Goal: Find specific page/section: Find specific page/section

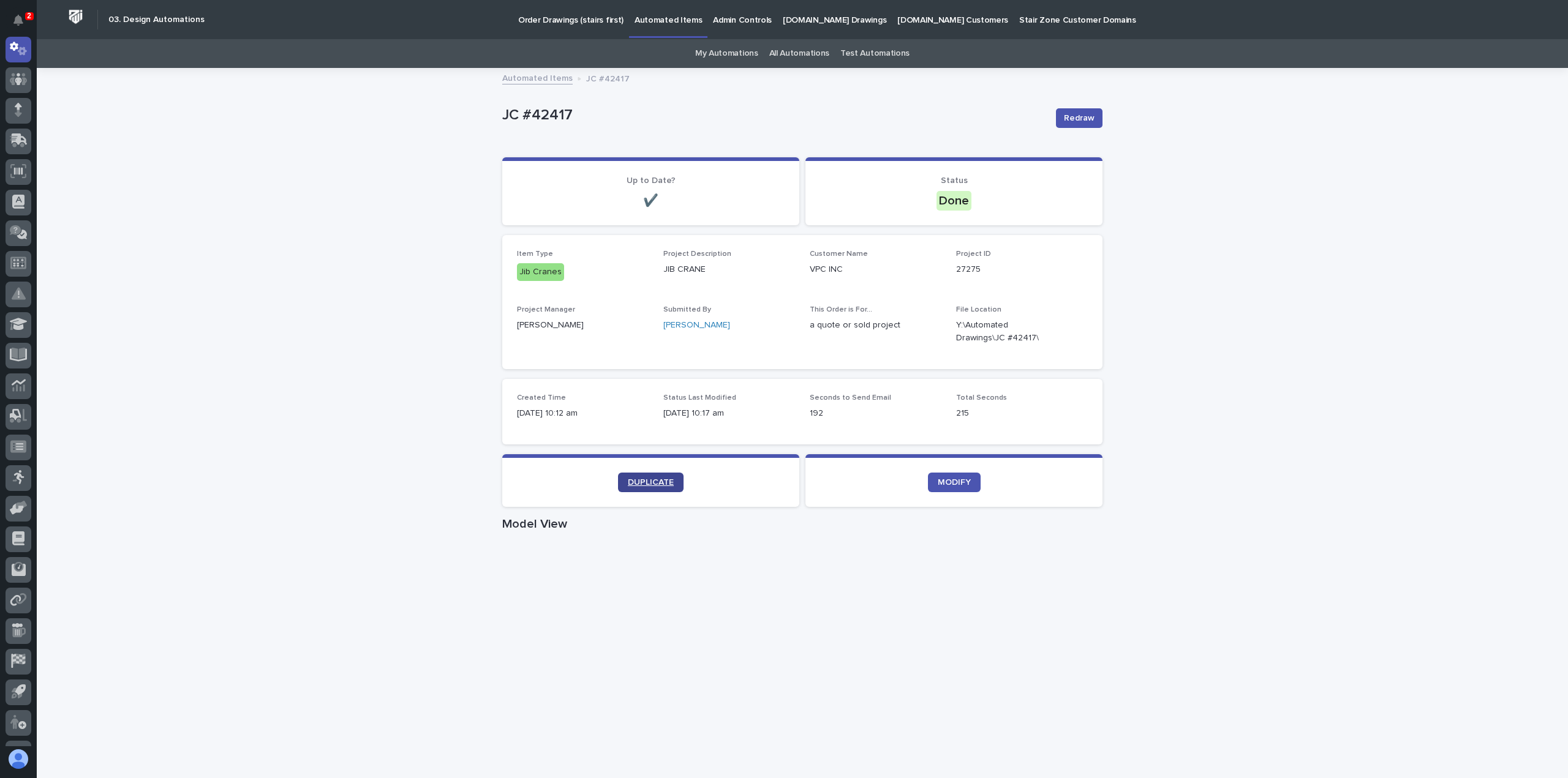
click at [666, 477] on link "DUPLICATE" at bounding box center [650, 483] width 66 height 20
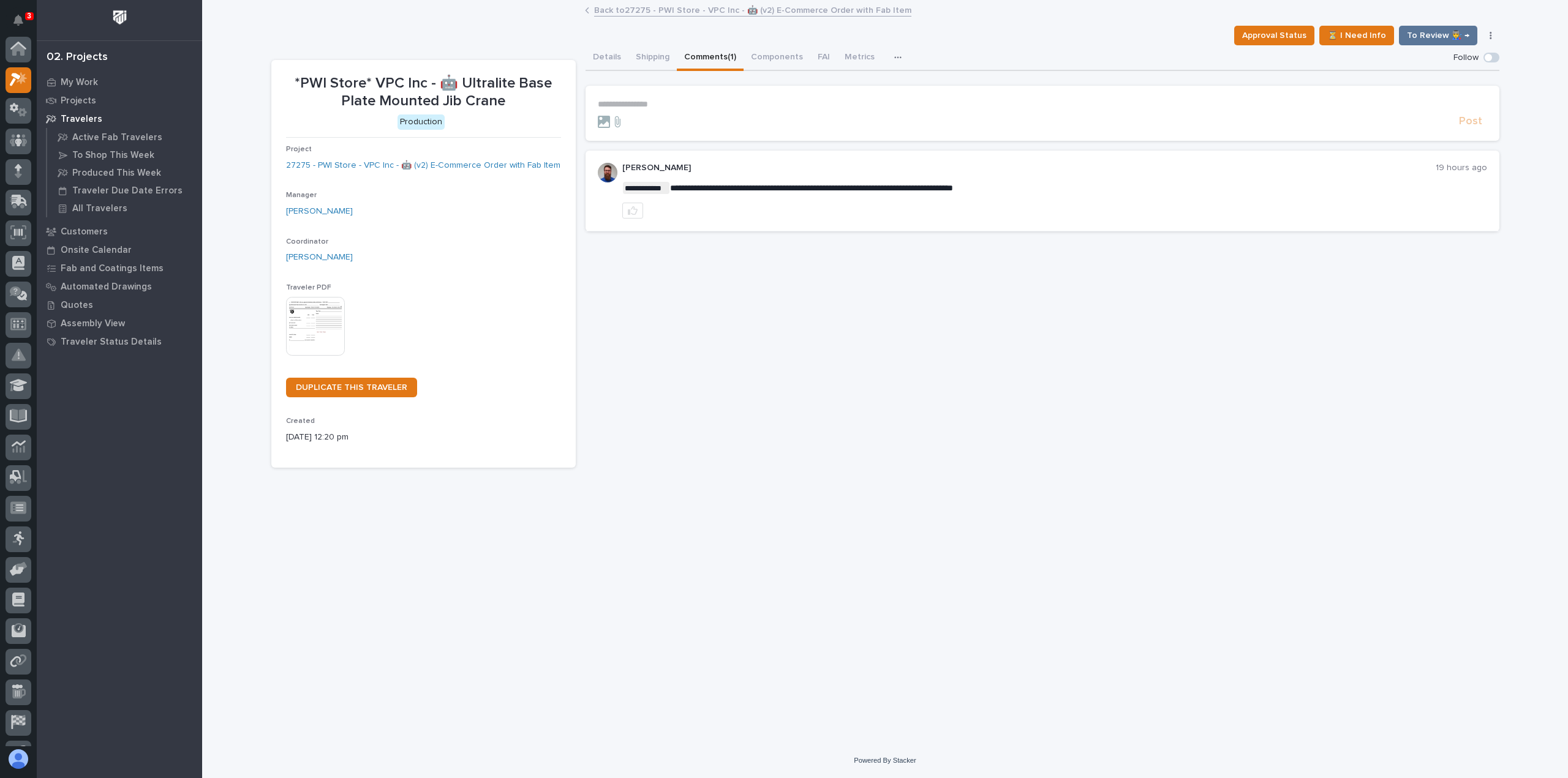
scroll to position [31, 0]
click at [99, 233] on p "Customers" at bounding box center [83, 232] width 47 height 11
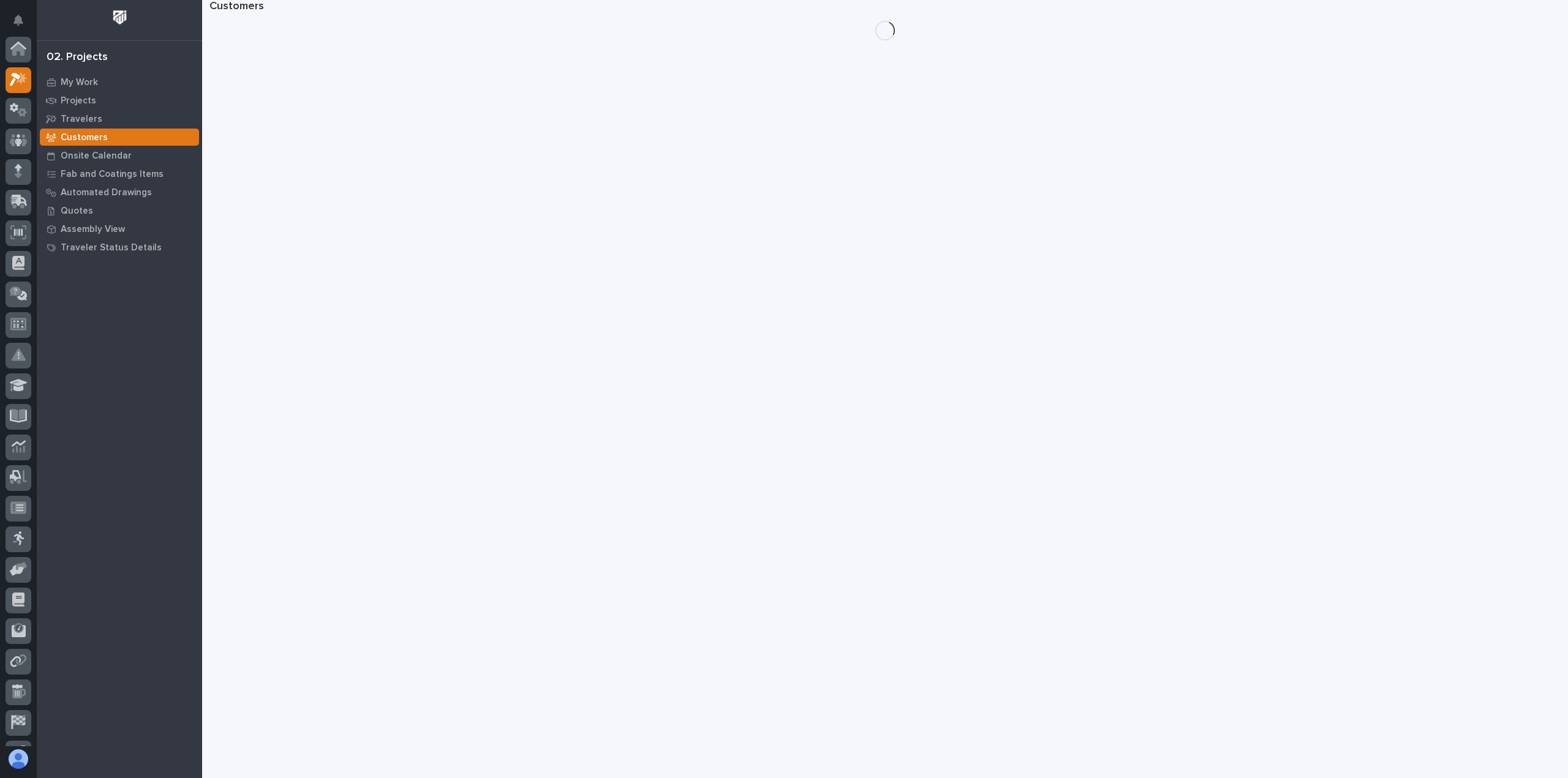
scroll to position [31, 0]
click at [22, 84] on icon at bounding box center [22, 82] width 10 height 9
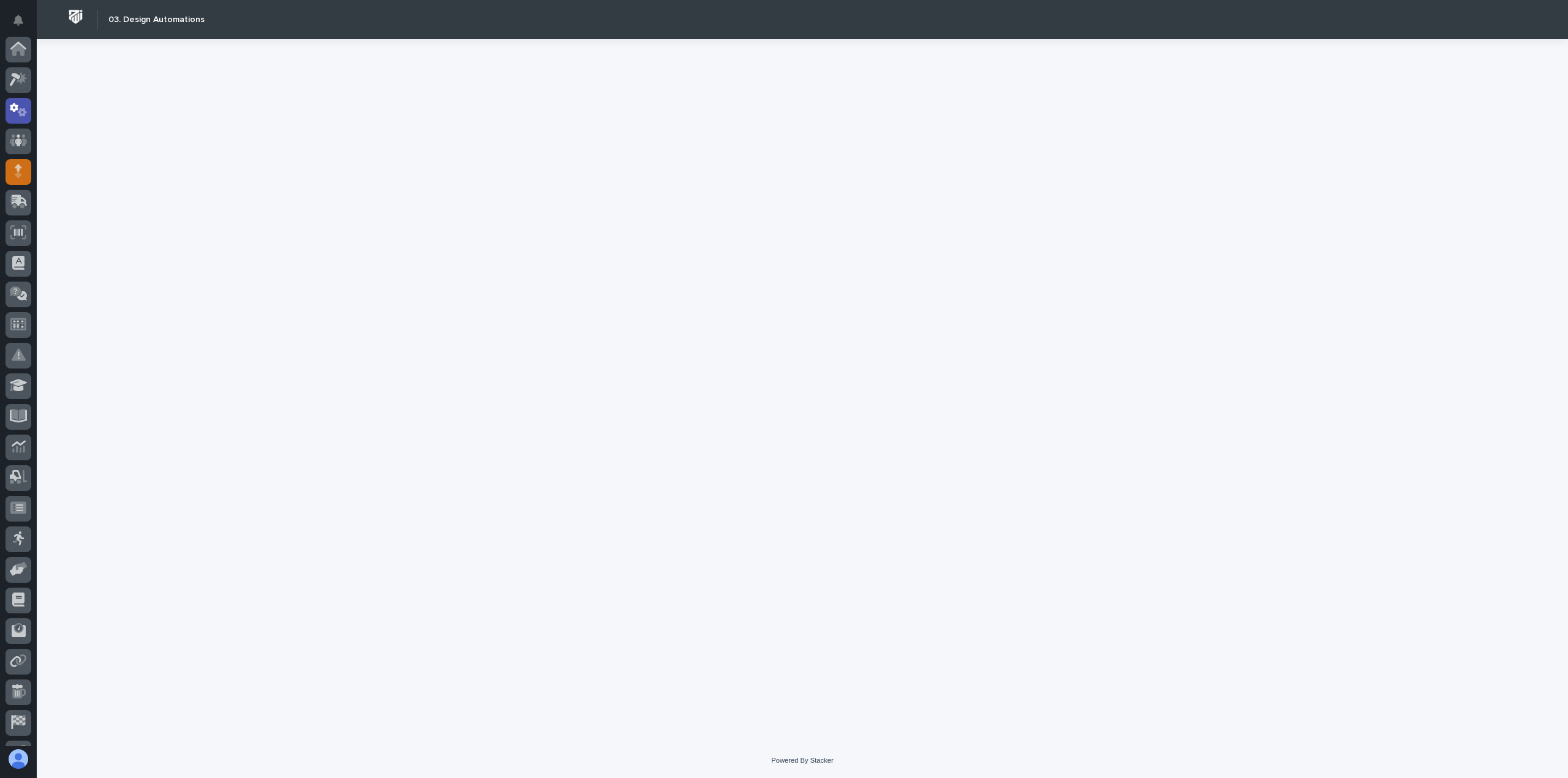
scroll to position [61, 0]
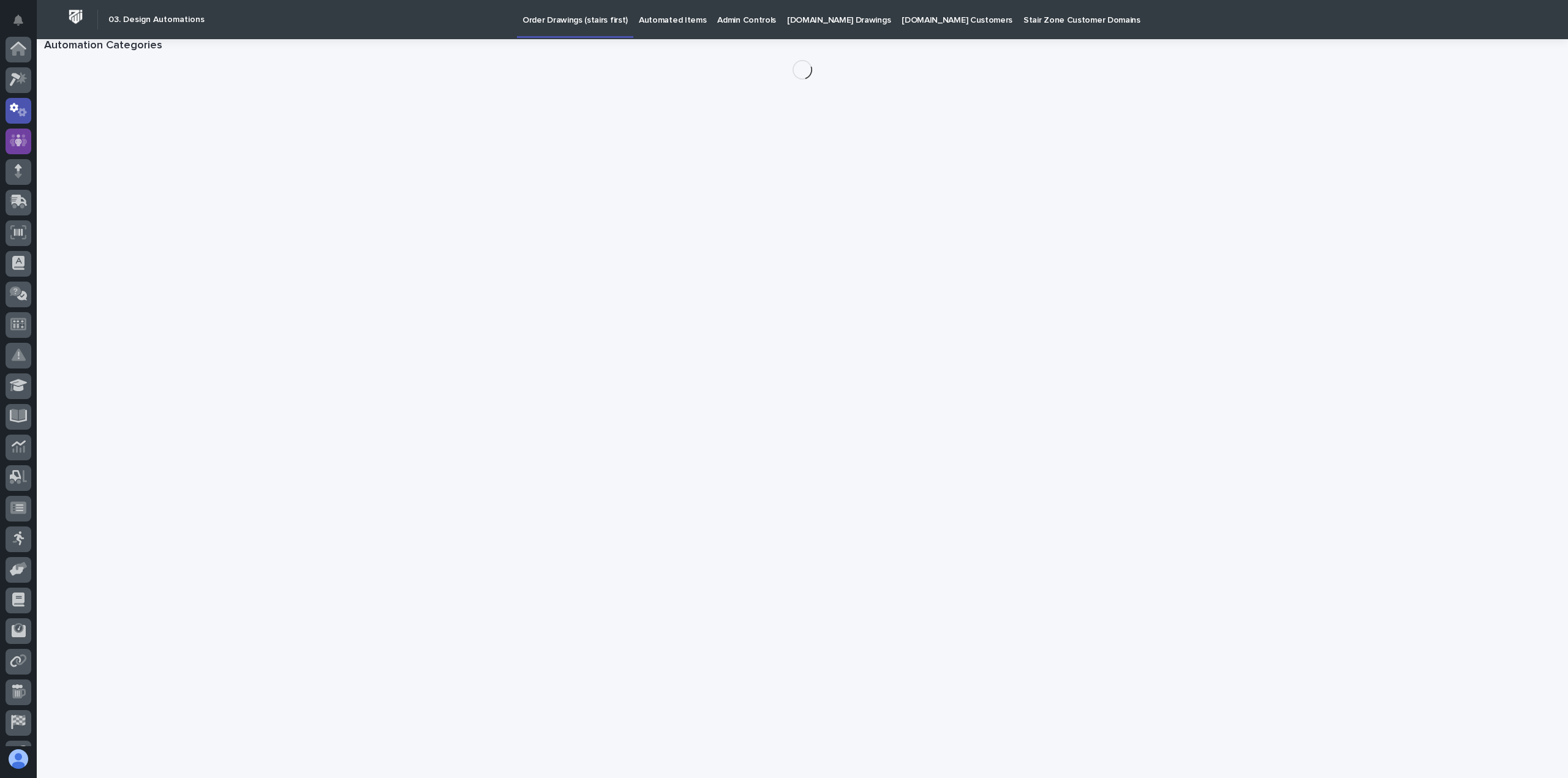
scroll to position [61, 0]
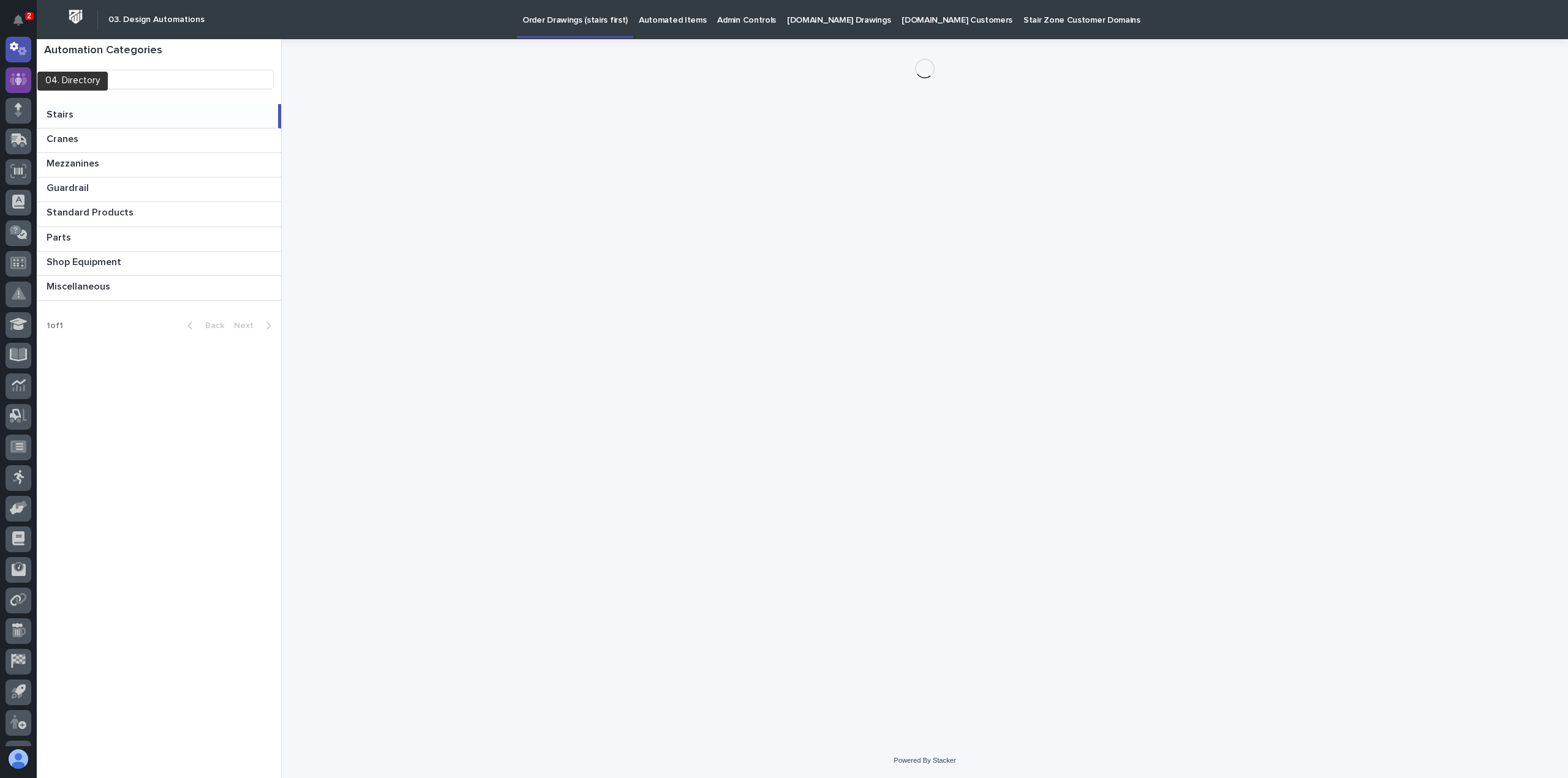
click at [28, 75] on div at bounding box center [18, 80] width 25 height 25
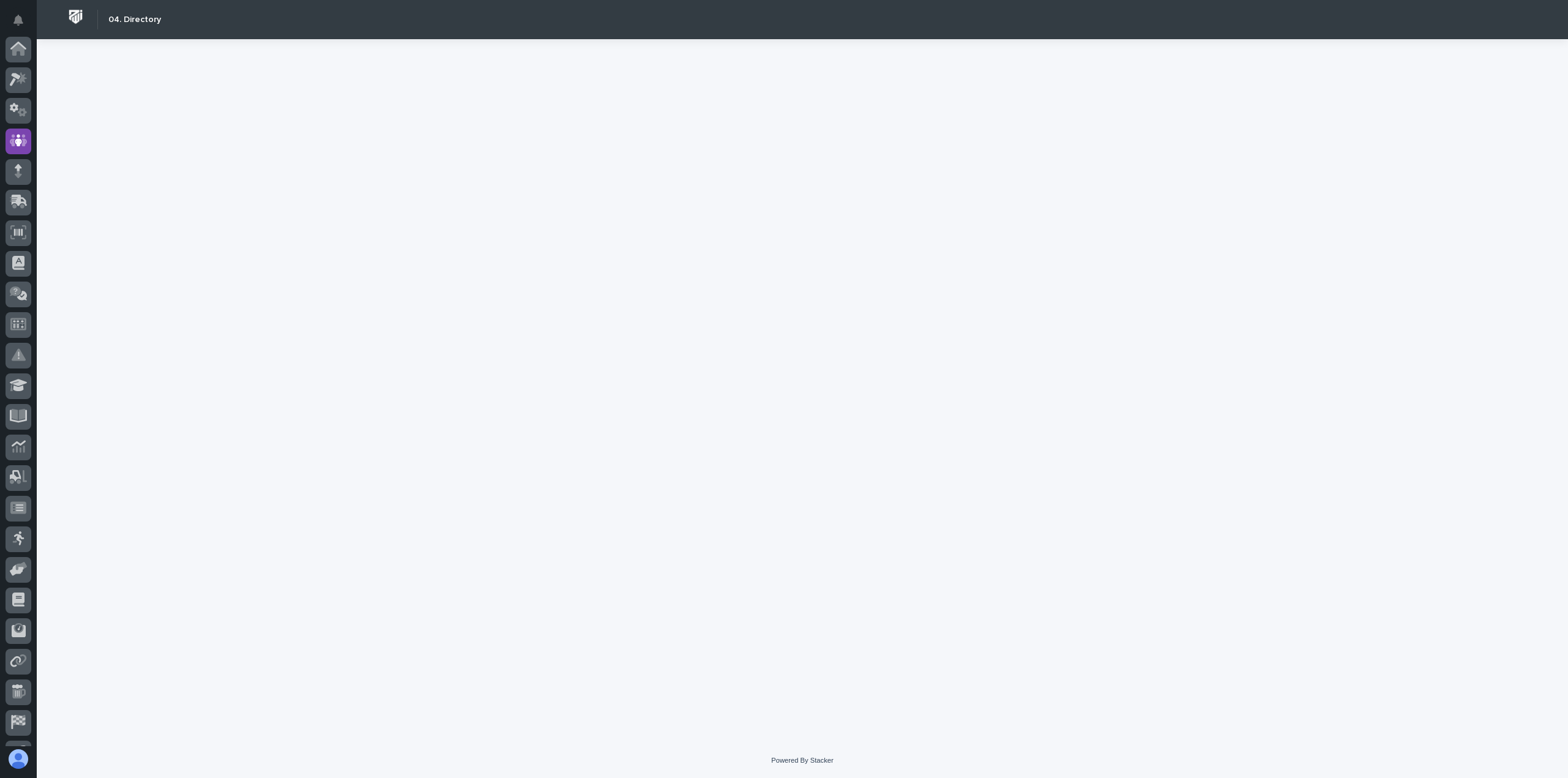
scroll to position [86, 0]
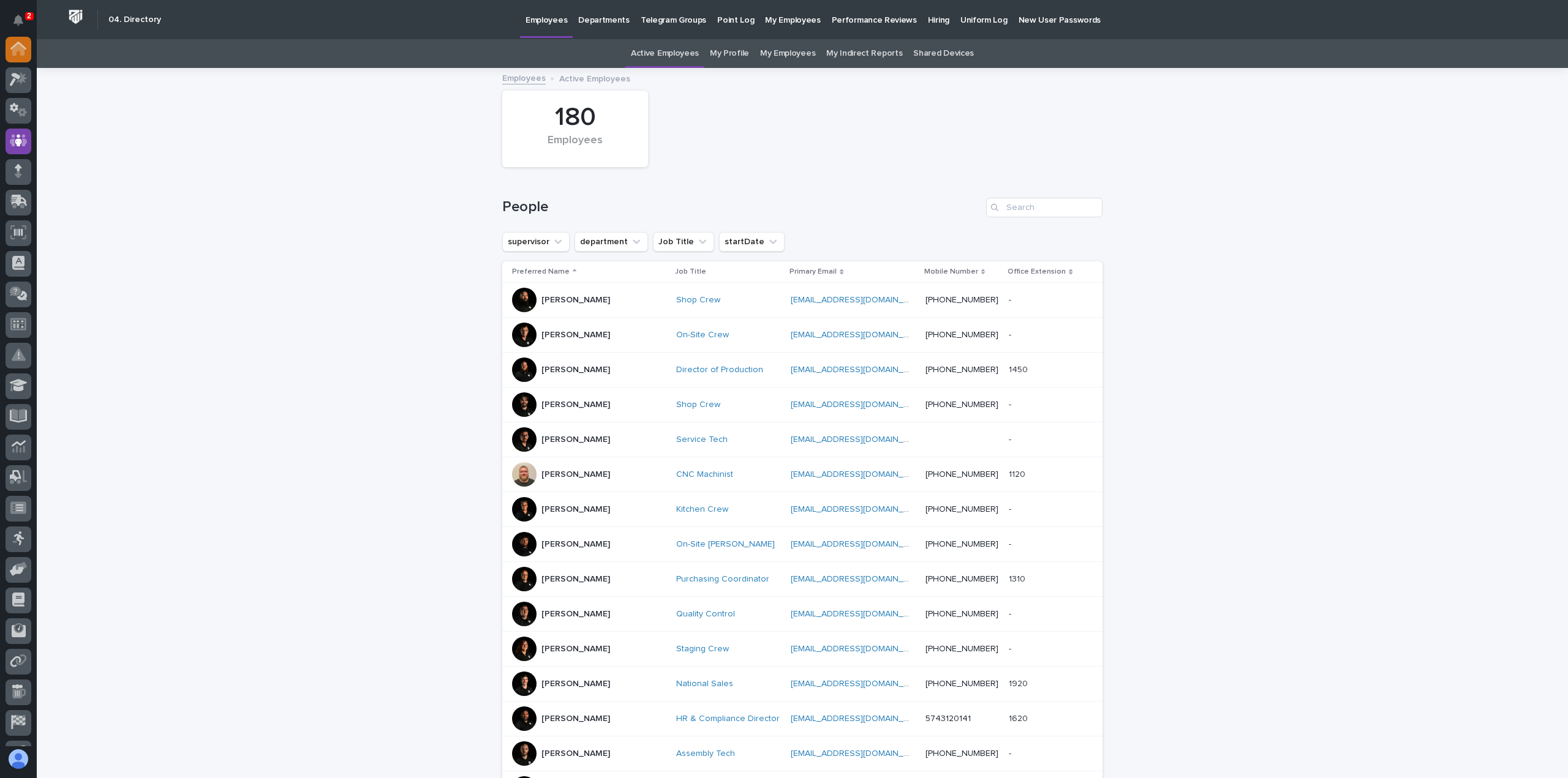
click at [20, 56] on div at bounding box center [18, 49] width 25 height 25
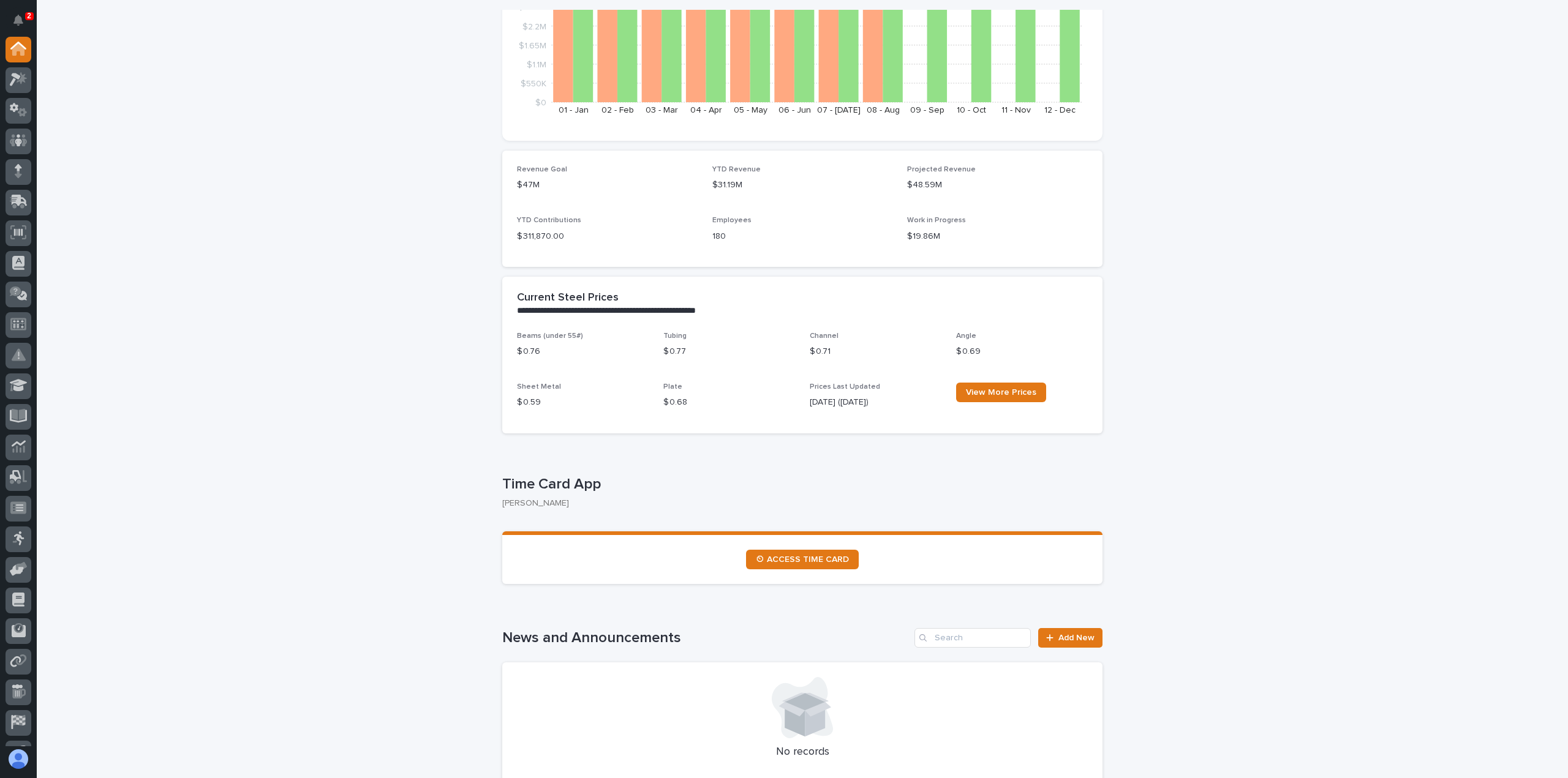
scroll to position [183, 0]
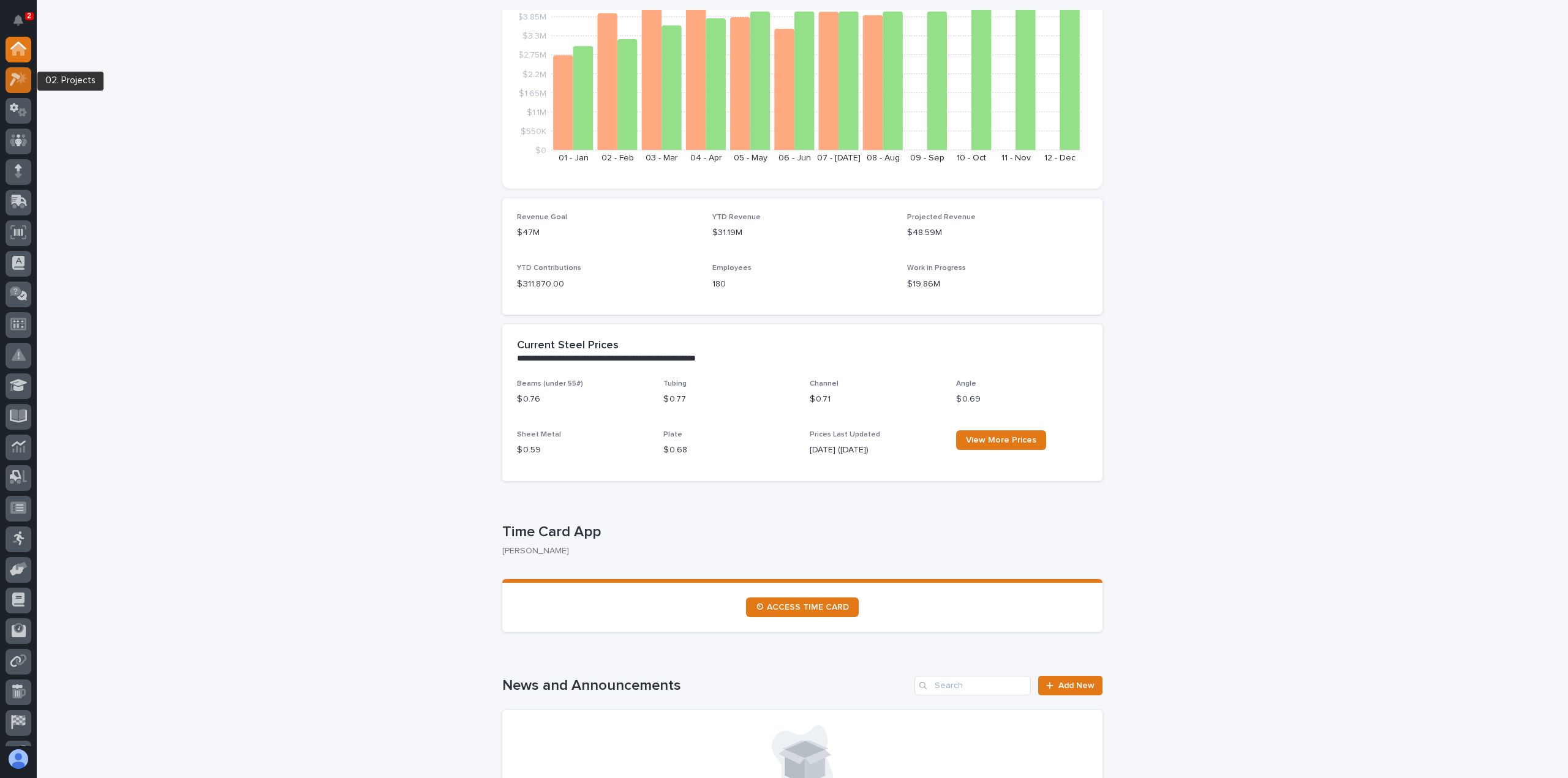
click at [22, 85] on icon at bounding box center [18, 79] width 17 height 14
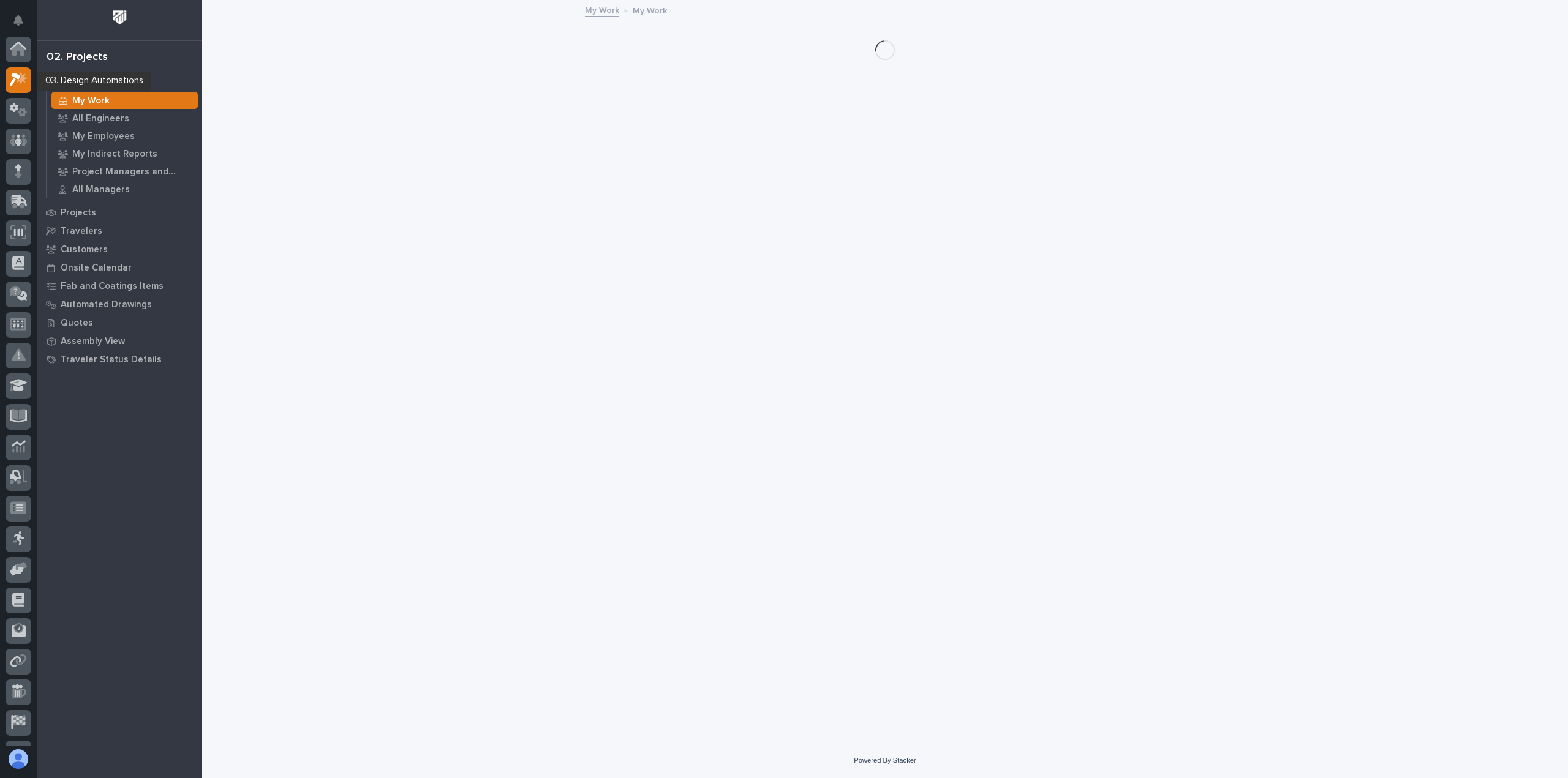
scroll to position [31, 0]
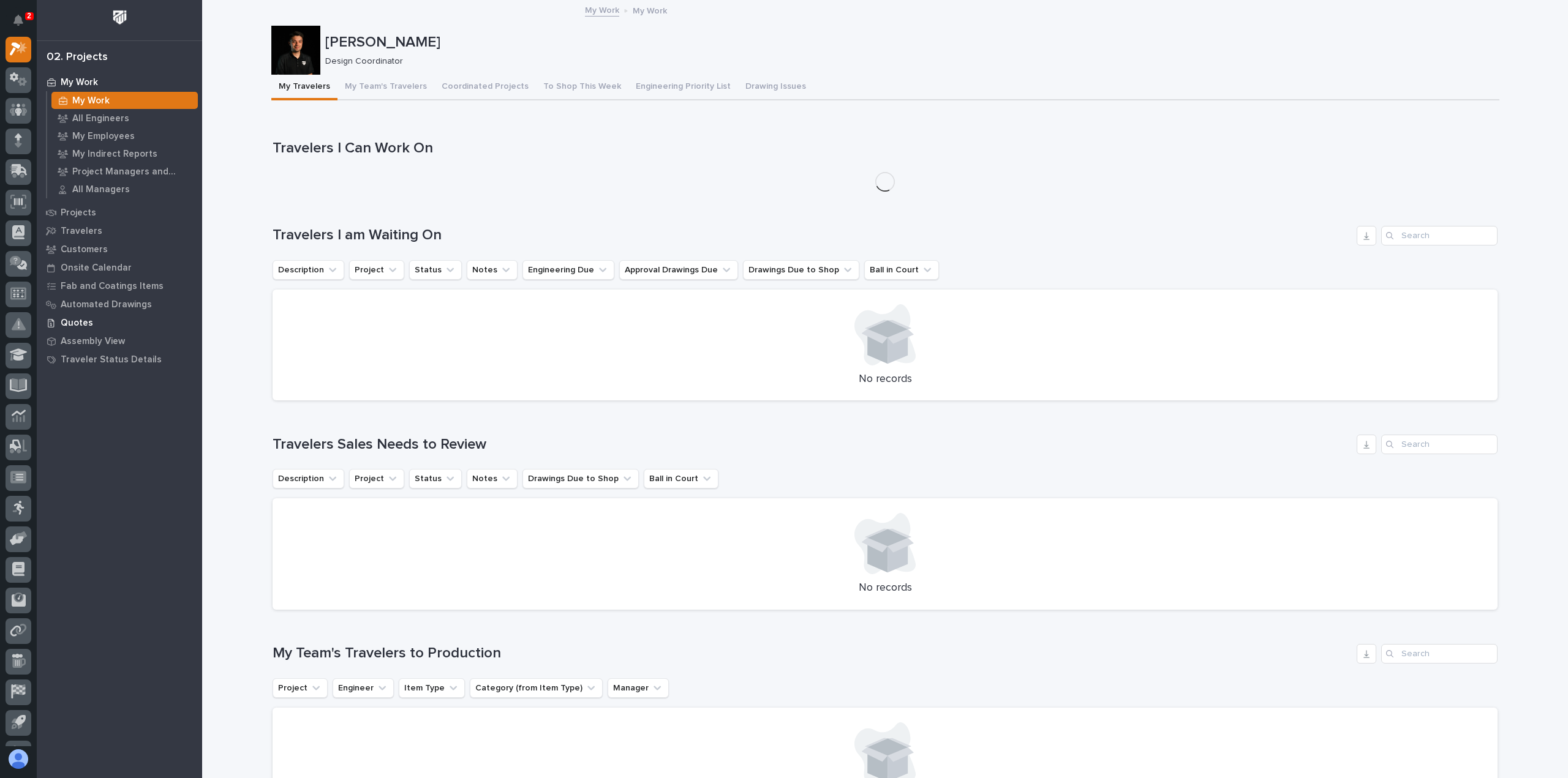
click at [84, 325] on p "Quotes" at bounding box center [76, 323] width 33 height 11
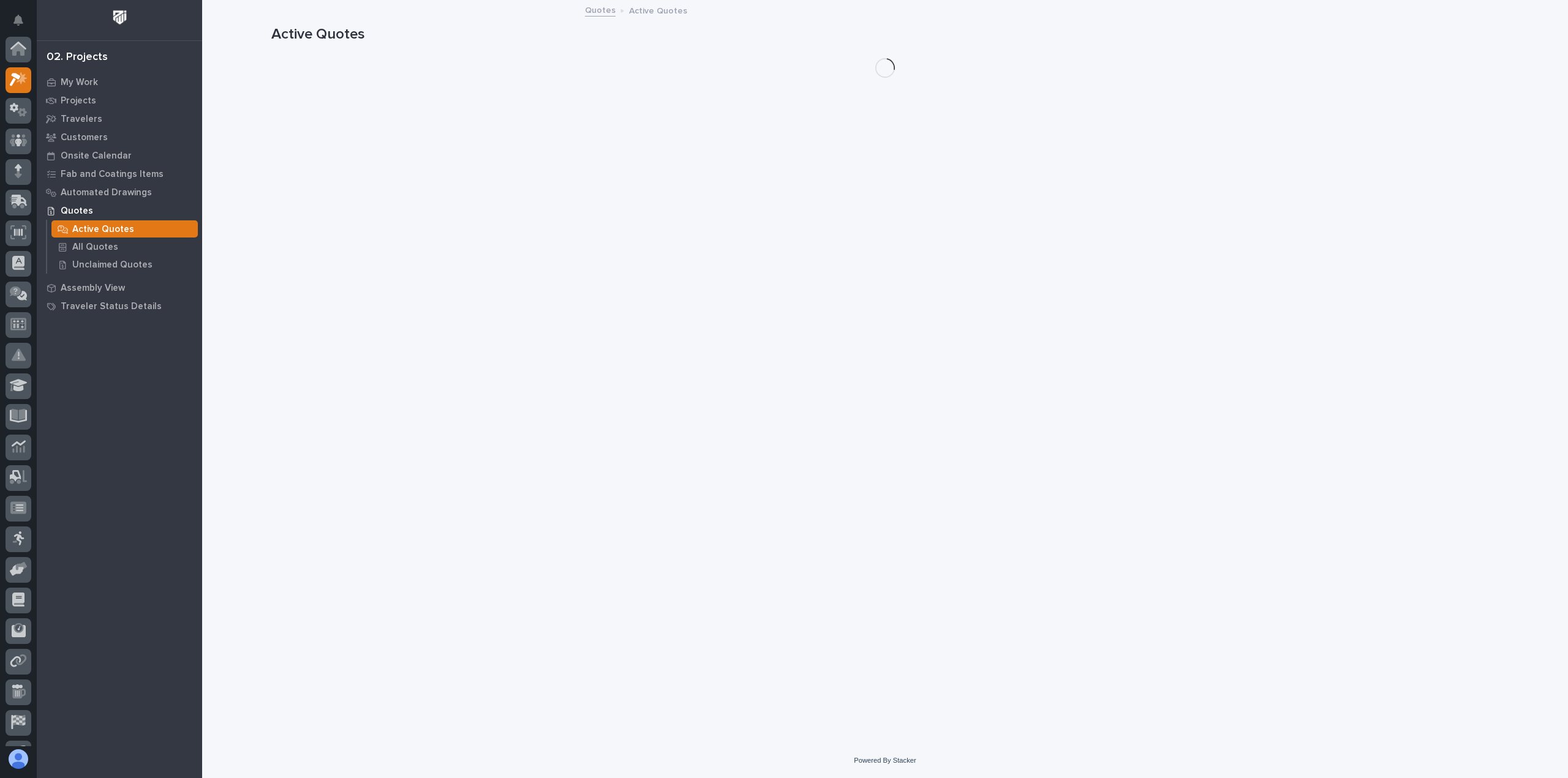
scroll to position [31, 0]
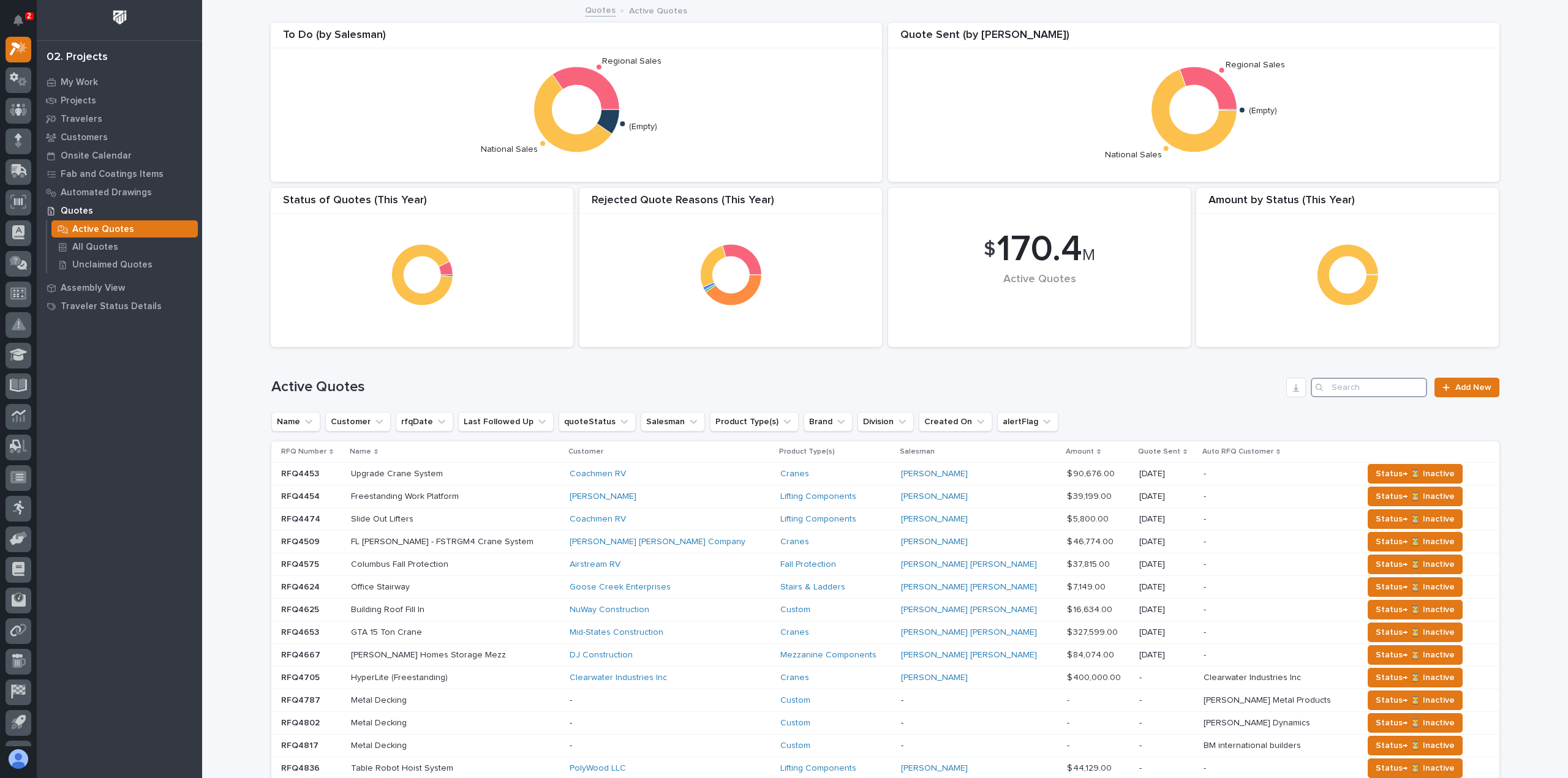
click at [1358, 389] on input "Search" at bounding box center [1369, 387] width 117 height 20
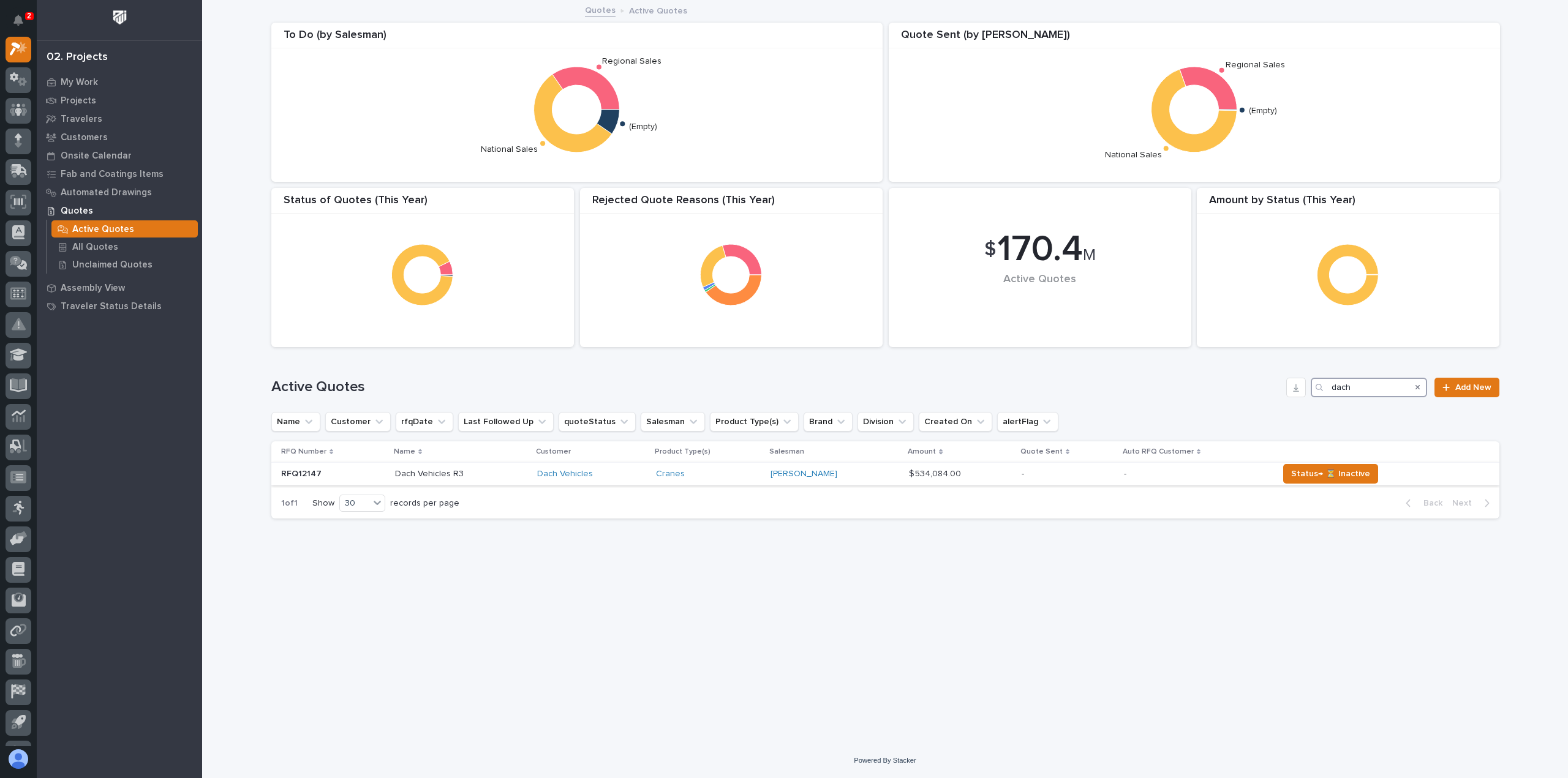
type input "dach"
click at [493, 469] on p at bounding box center [461, 474] width 133 height 10
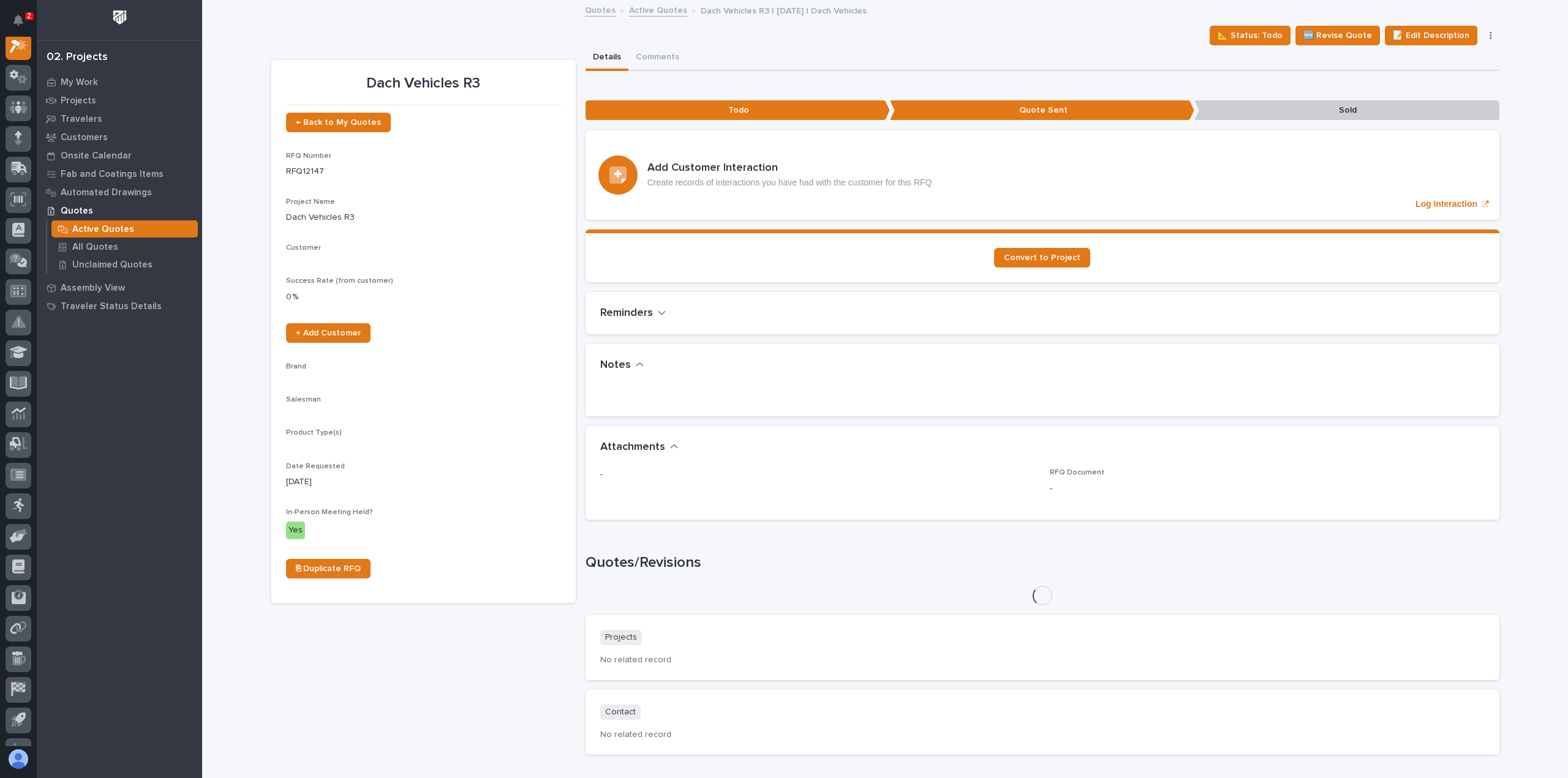
scroll to position [31, 0]
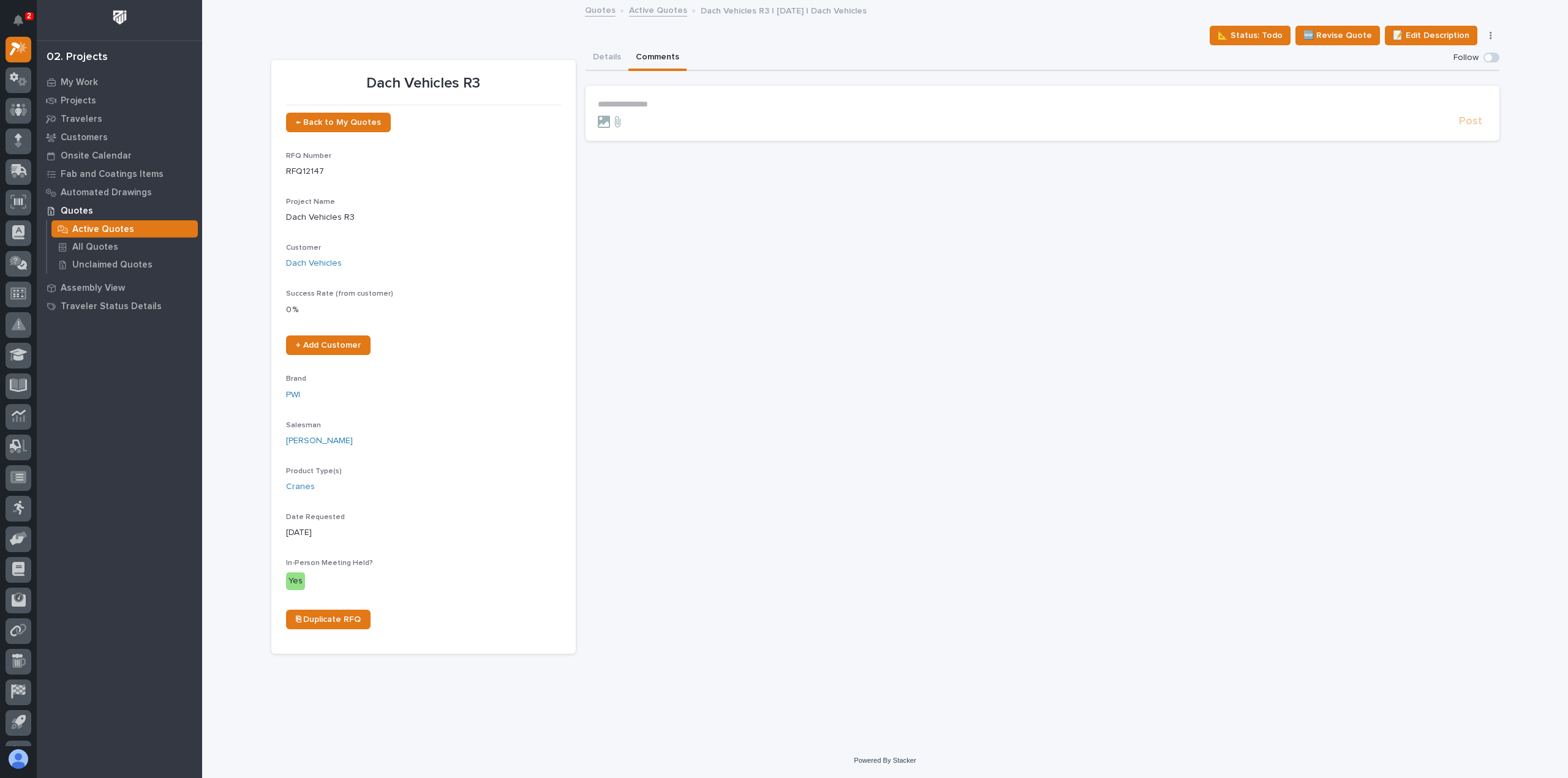
click at [653, 64] on button "Comments" at bounding box center [657, 58] width 58 height 25
click at [612, 60] on button "Details" at bounding box center [607, 58] width 43 height 25
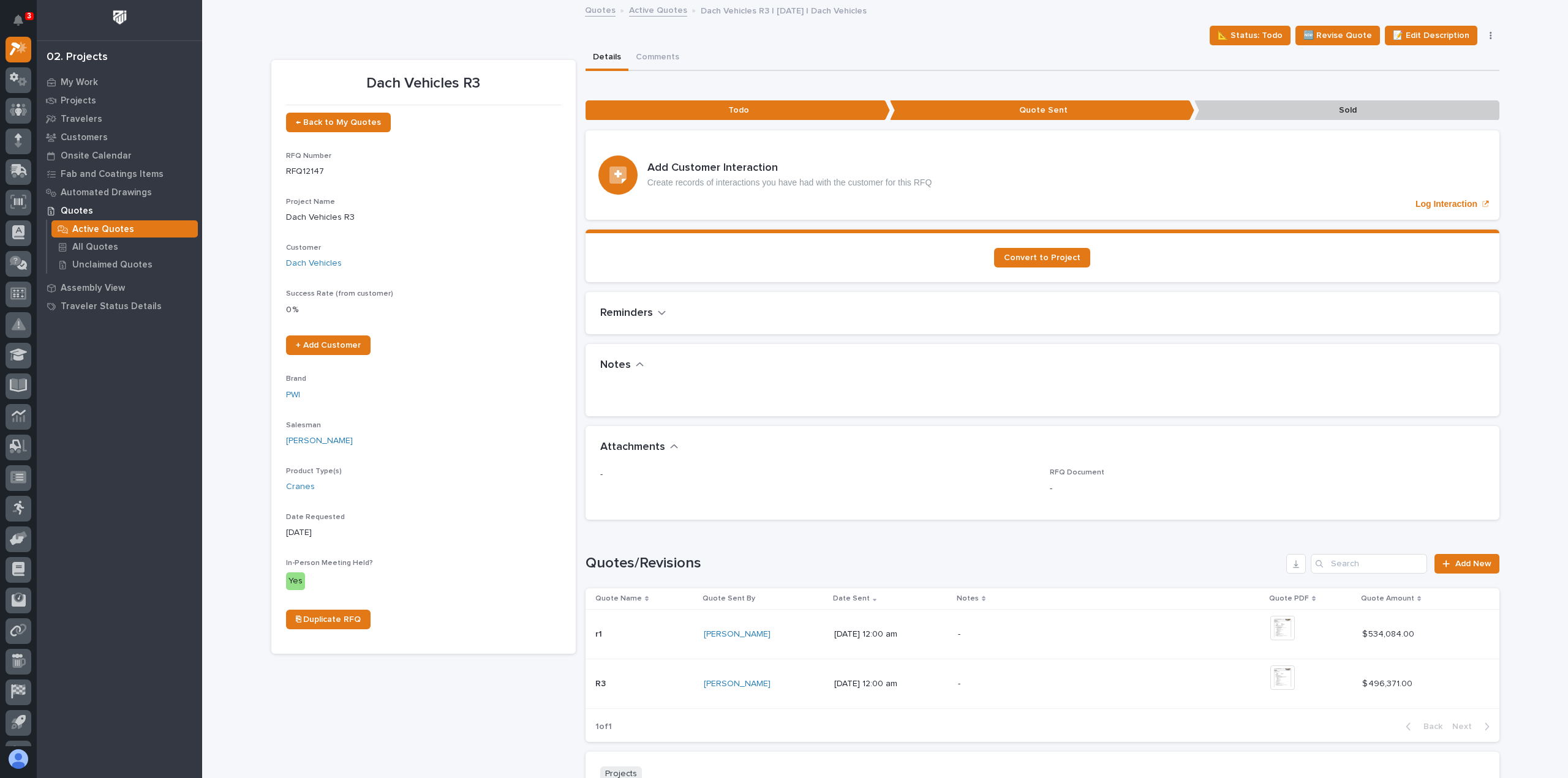
click at [618, 625] on div "r1 r1" at bounding box center [645, 634] width 99 height 20
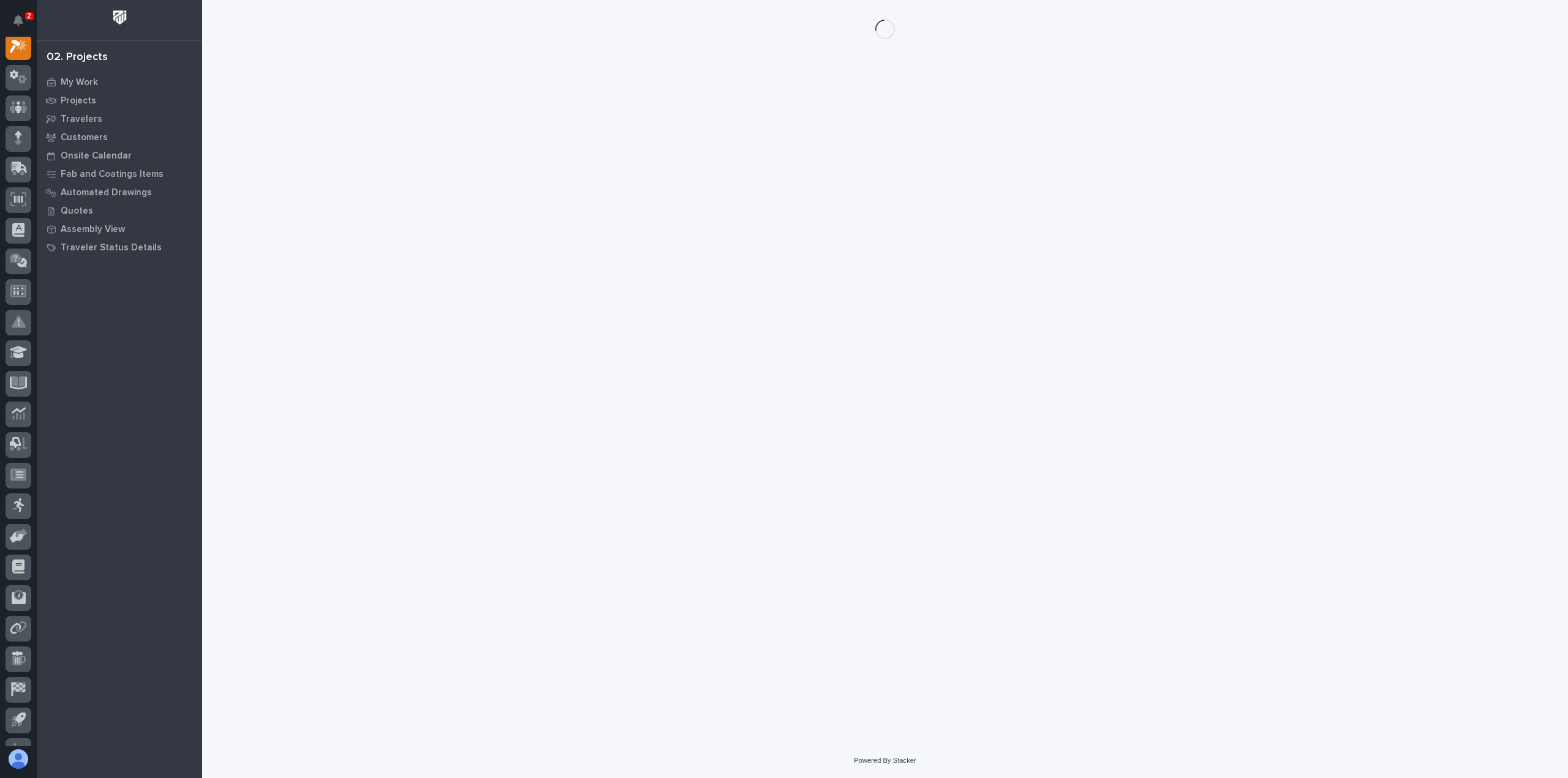
scroll to position [31, 0]
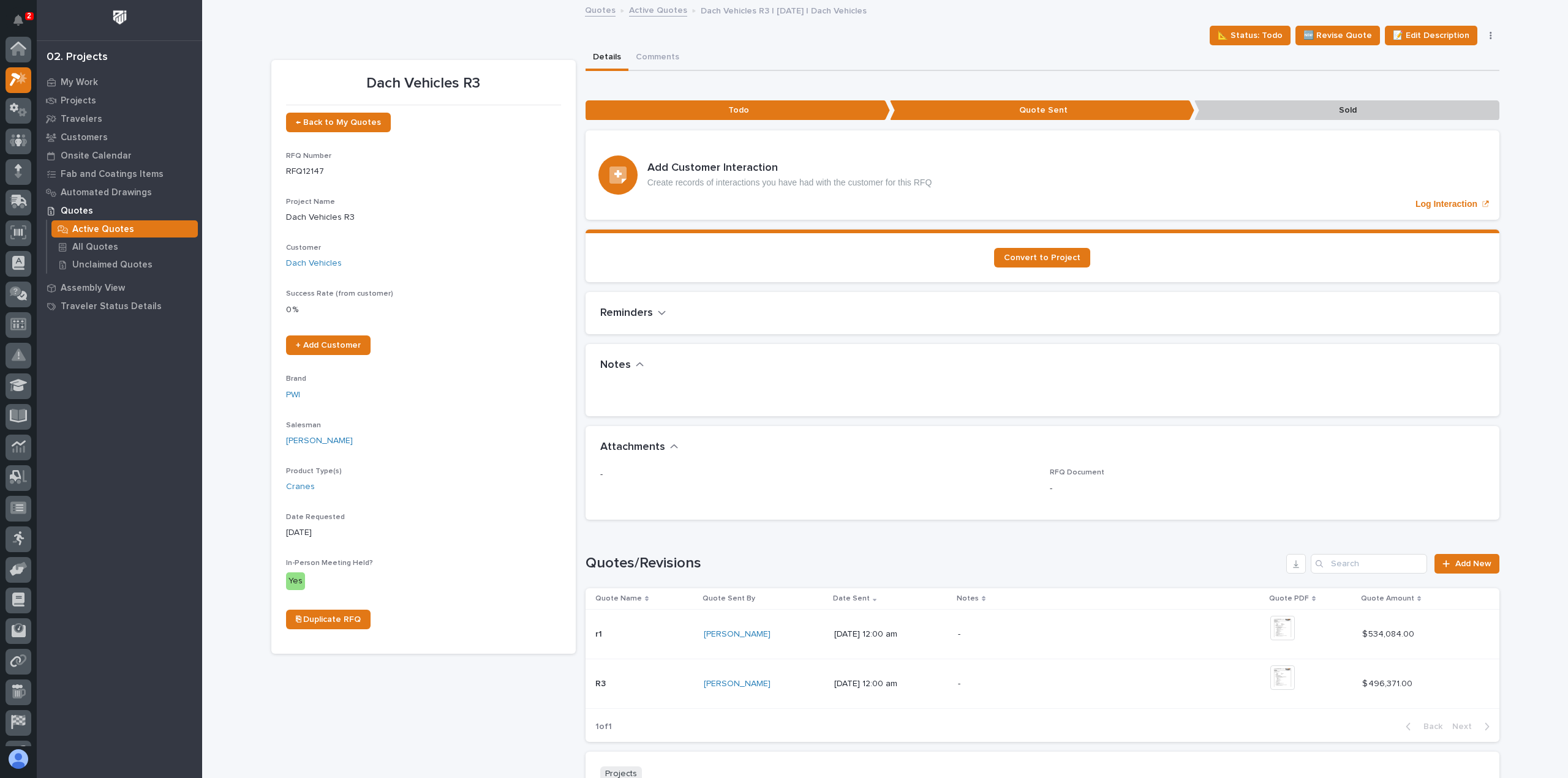
scroll to position [33, 0]
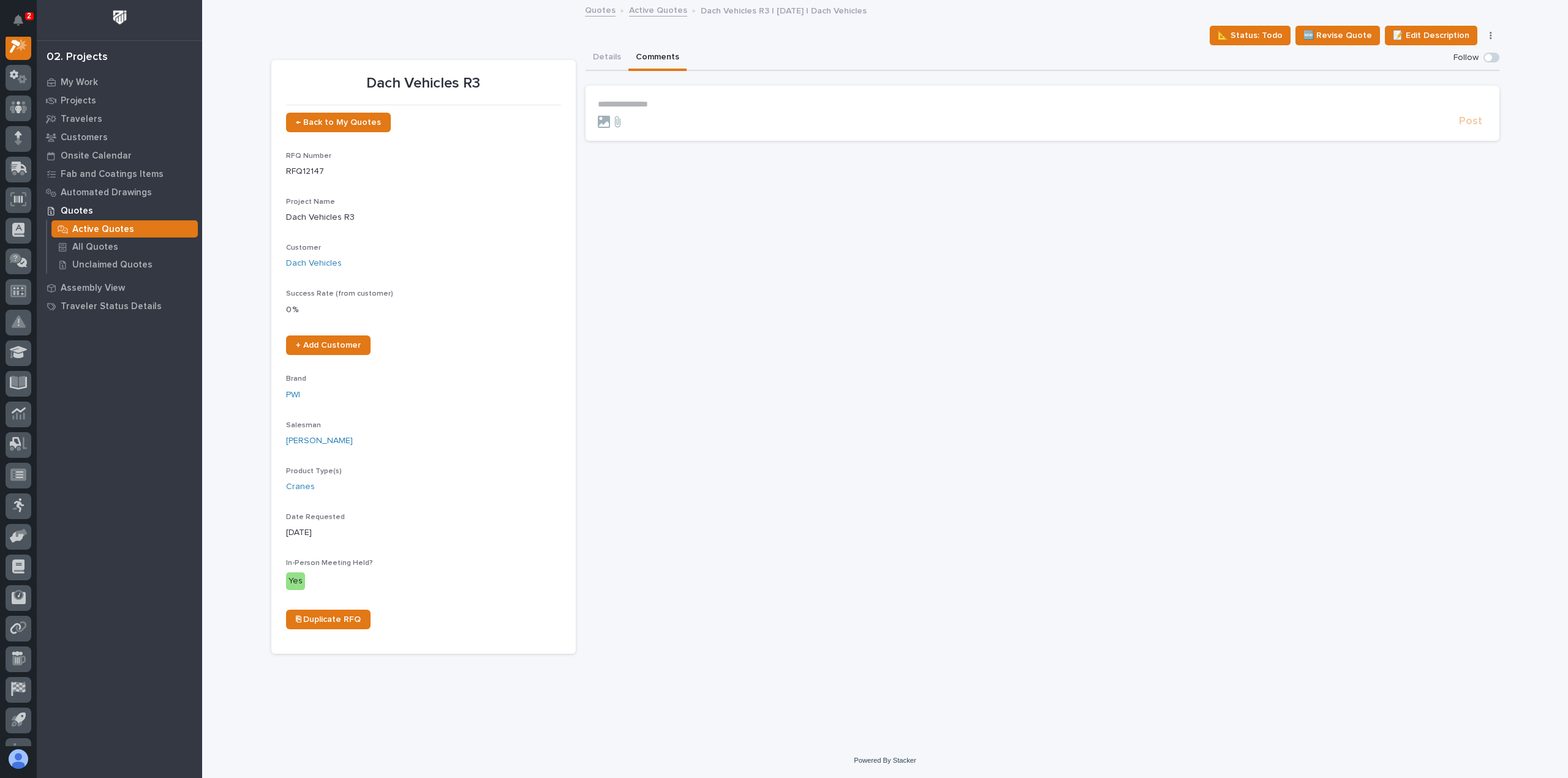
click at [649, 63] on button "Comments" at bounding box center [657, 58] width 58 height 25
click at [618, 62] on button "Details" at bounding box center [607, 58] width 43 height 25
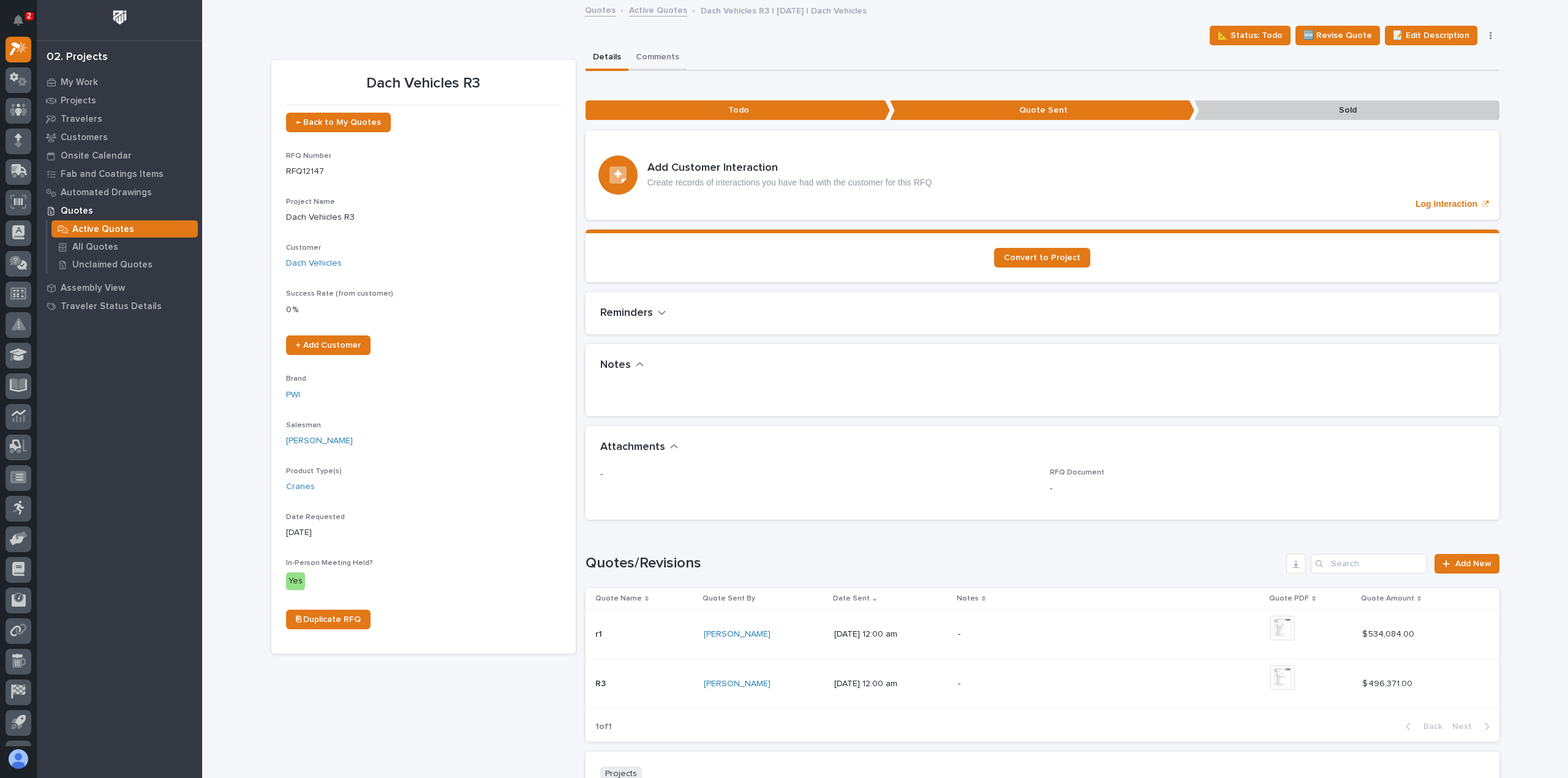
click at [664, 51] on button "Comments" at bounding box center [657, 58] width 58 height 25
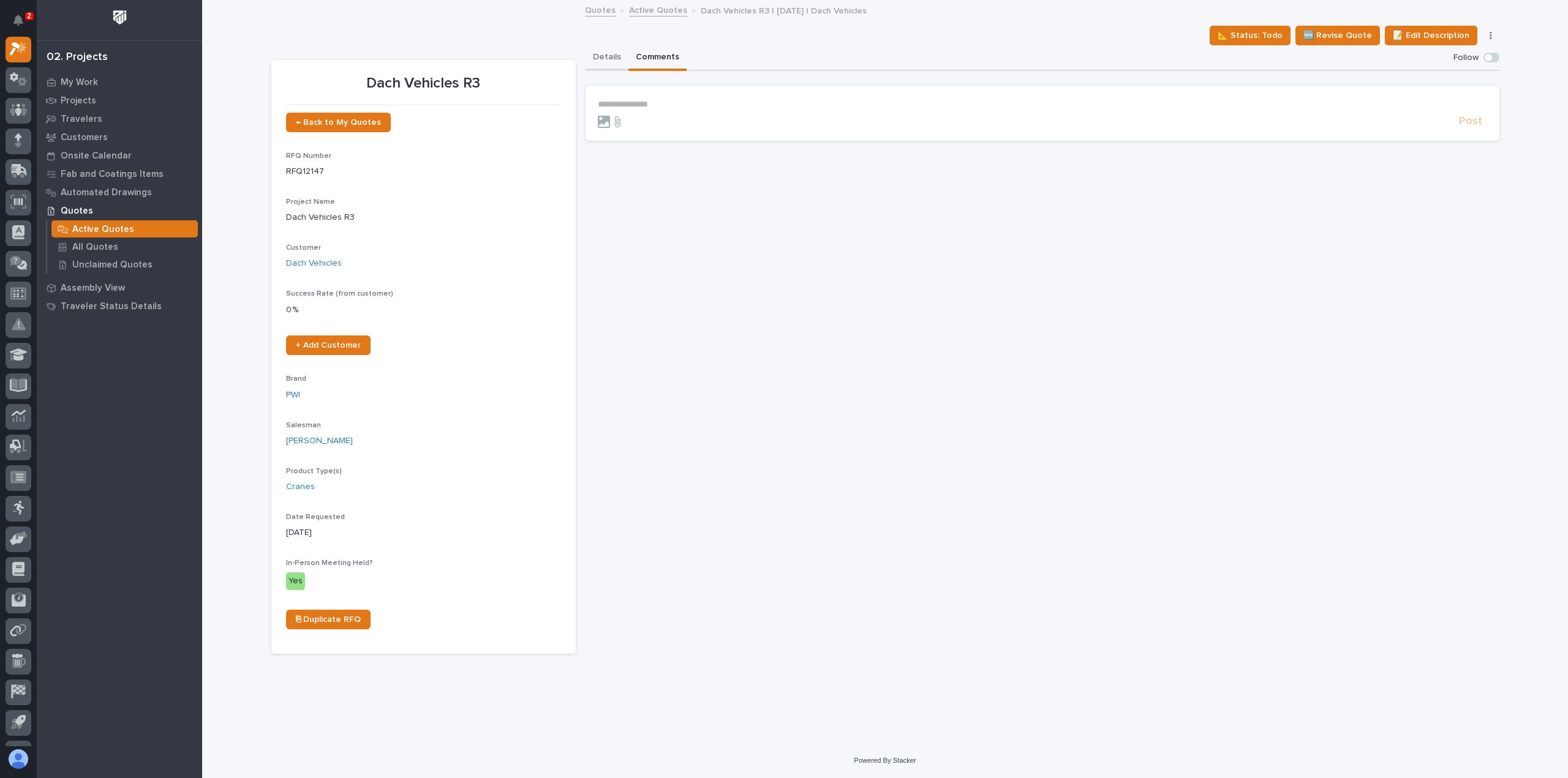
click at [607, 55] on button "Details" at bounding box center [607, 58] width 43 height 25
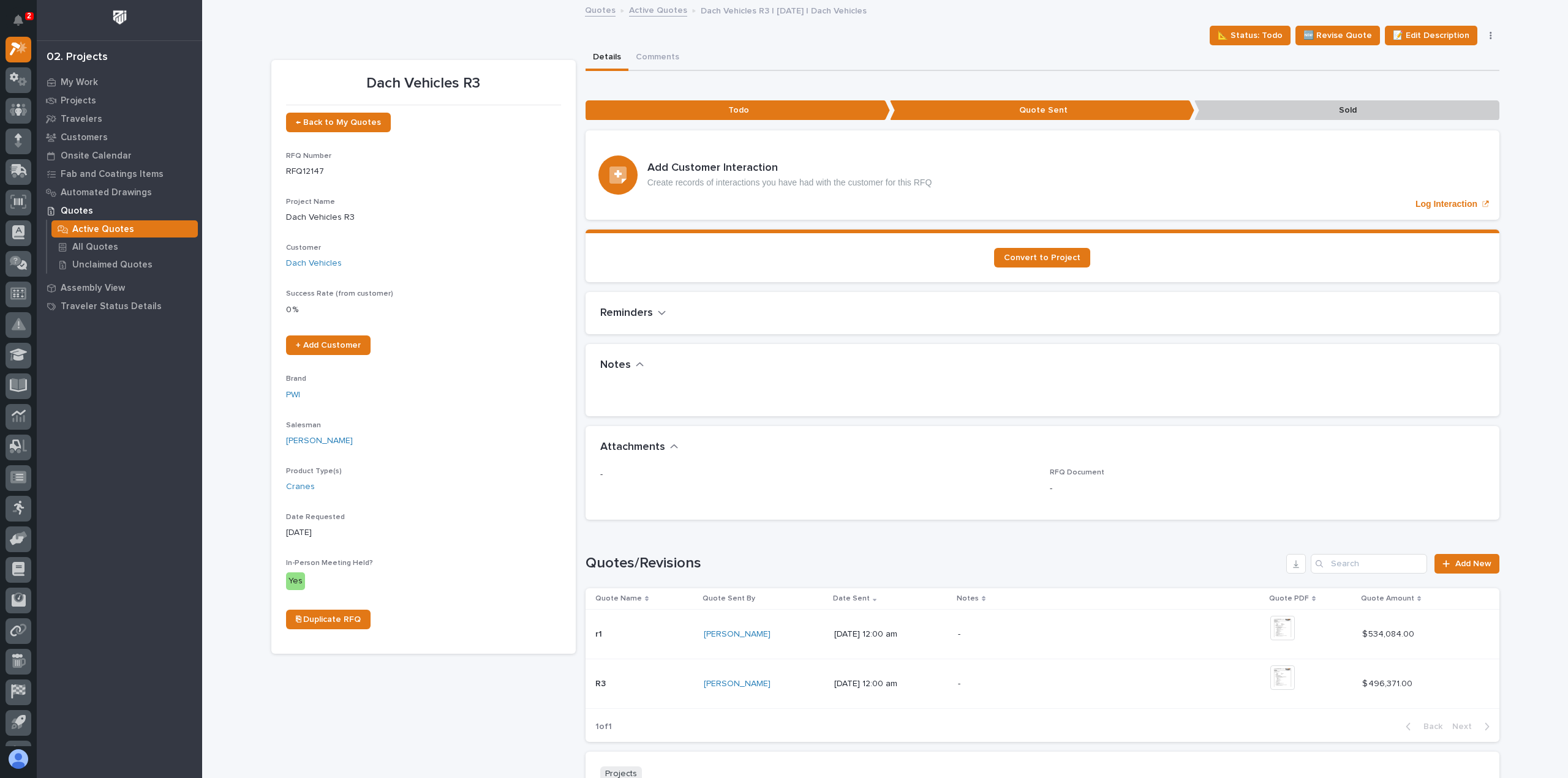
click at [646, 297] on div "Reminders •••" at bounding box center [1042, 314] width 914 height 43
click at [652, 311] on button "Reminders" at bounding box center [633, 313] width 66 height 13
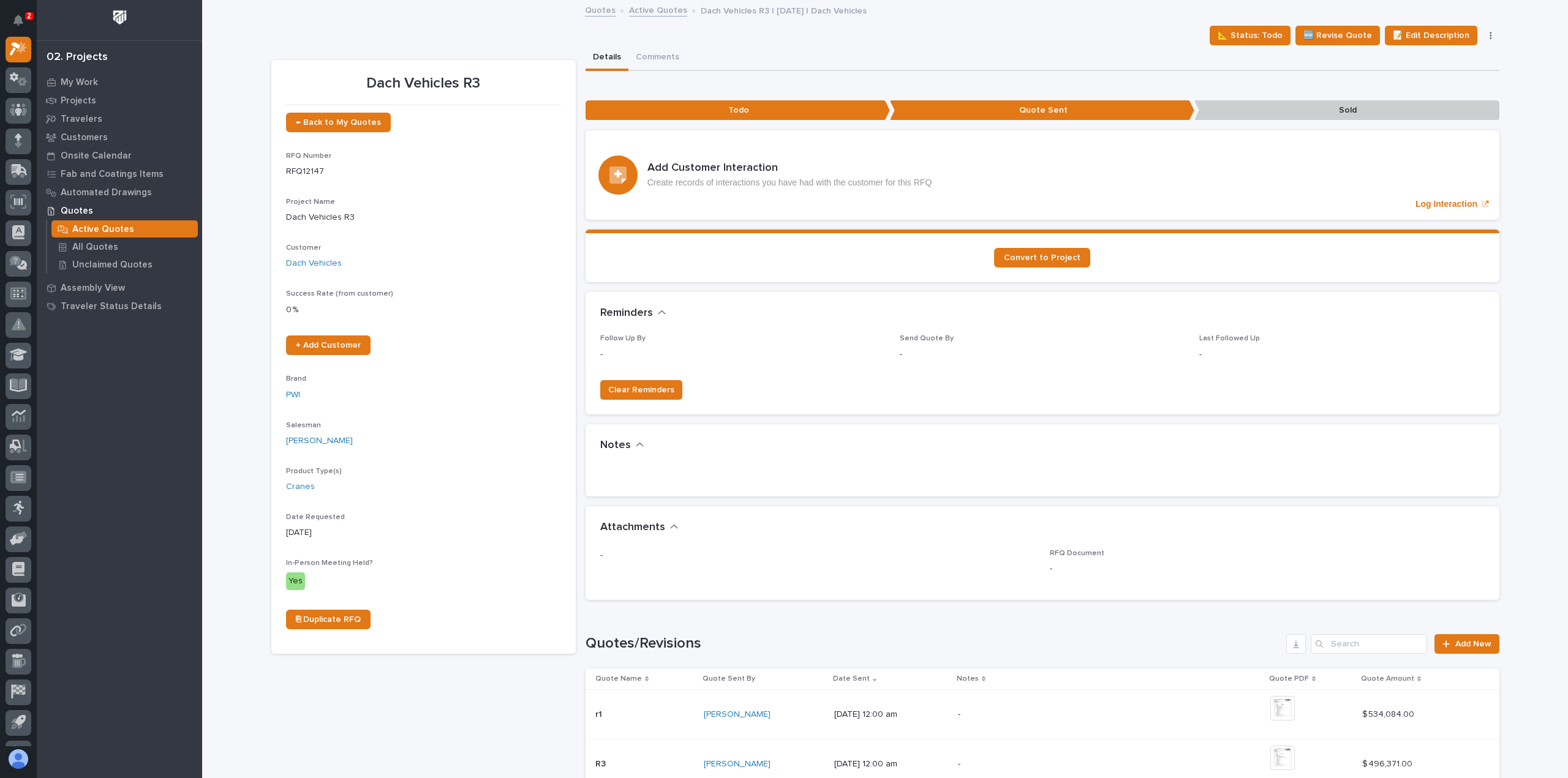
click at [652, 311] on button "Reminders" at bounding box center [633, 313] width 66 height 13
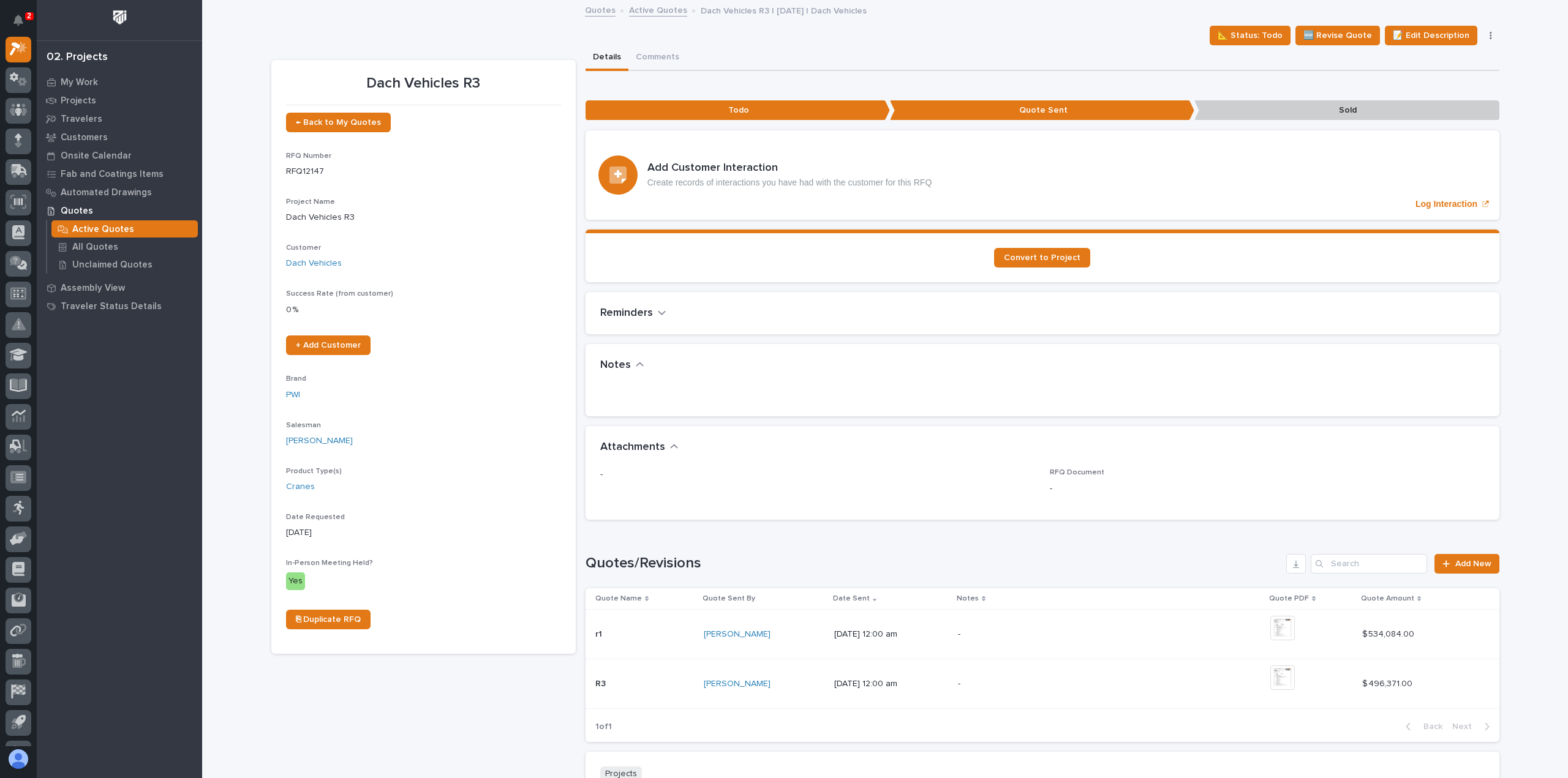
click at [644, 642] on div "r1 r1" at bounding box center [645, 634] width 99 height 20
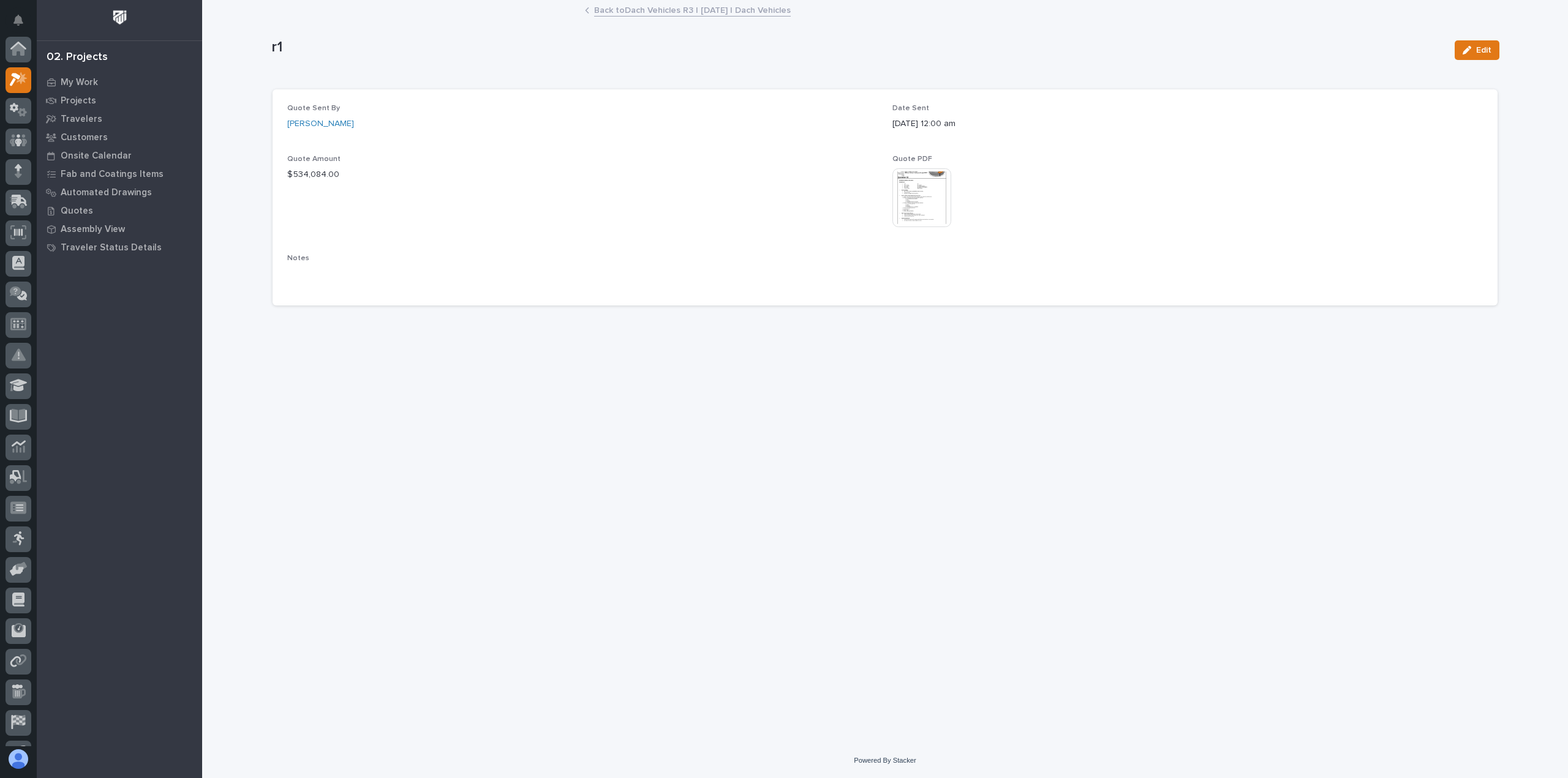
scroll to position [31, 0]
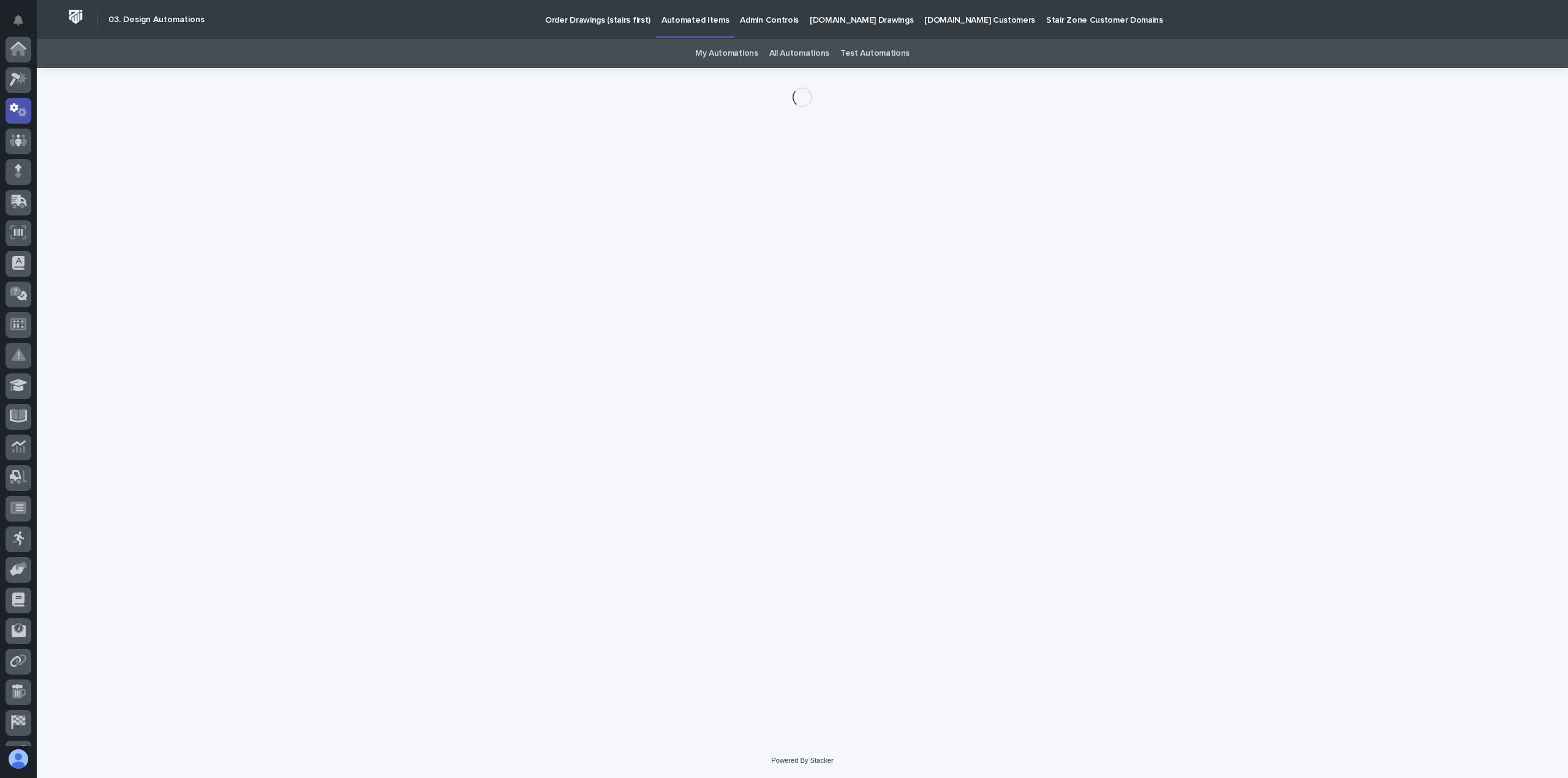
scroll to position [61, 0]
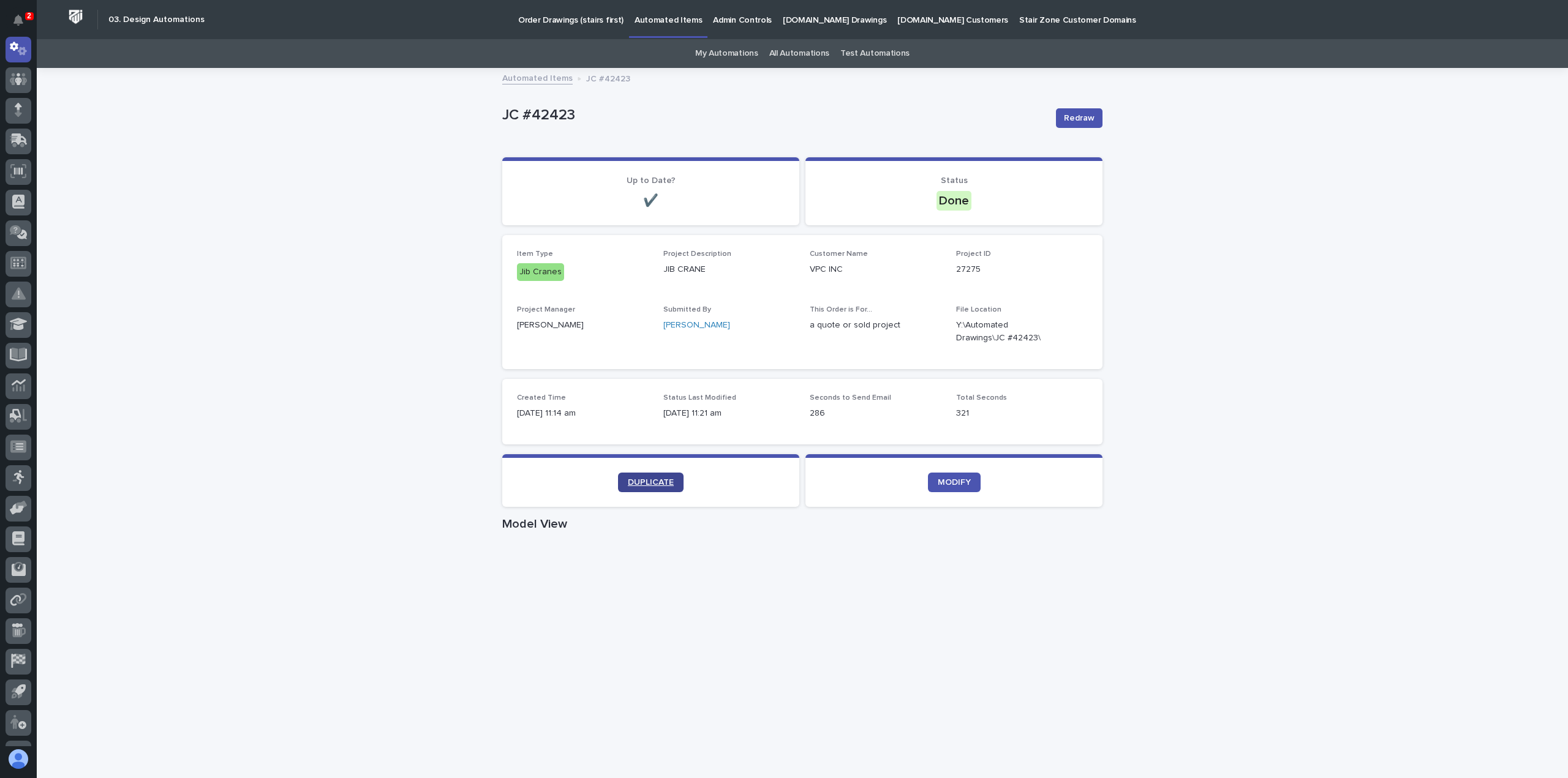
click at [654, 491] on link "DUPLICATE" at bounding box center [650, 483] width 66 height 20
